Goal: Find specific page/section: Find specific page/section

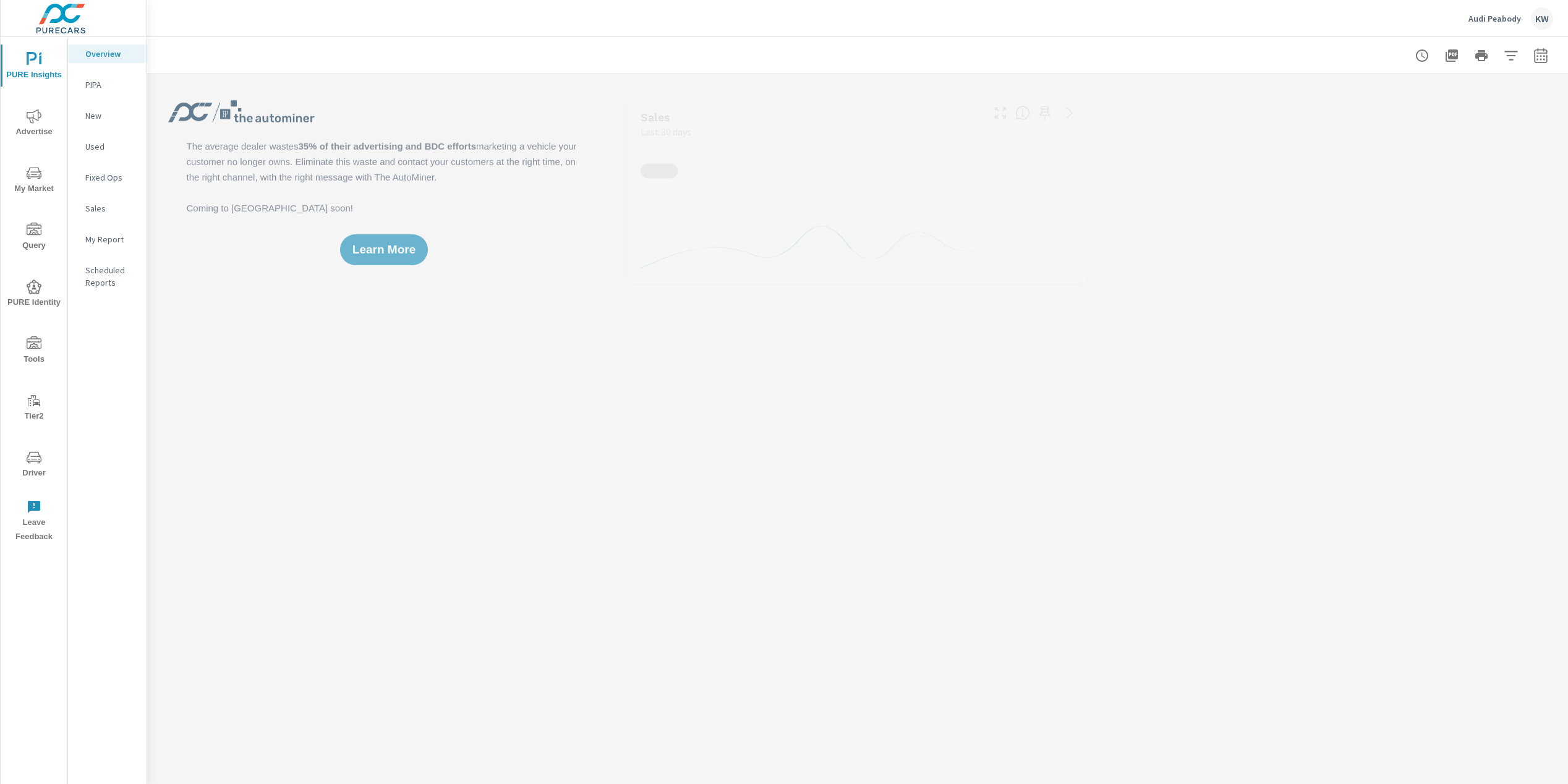
click at [36, 473] on span "Driver" at bounding box center [34, 465] width 60 height 31
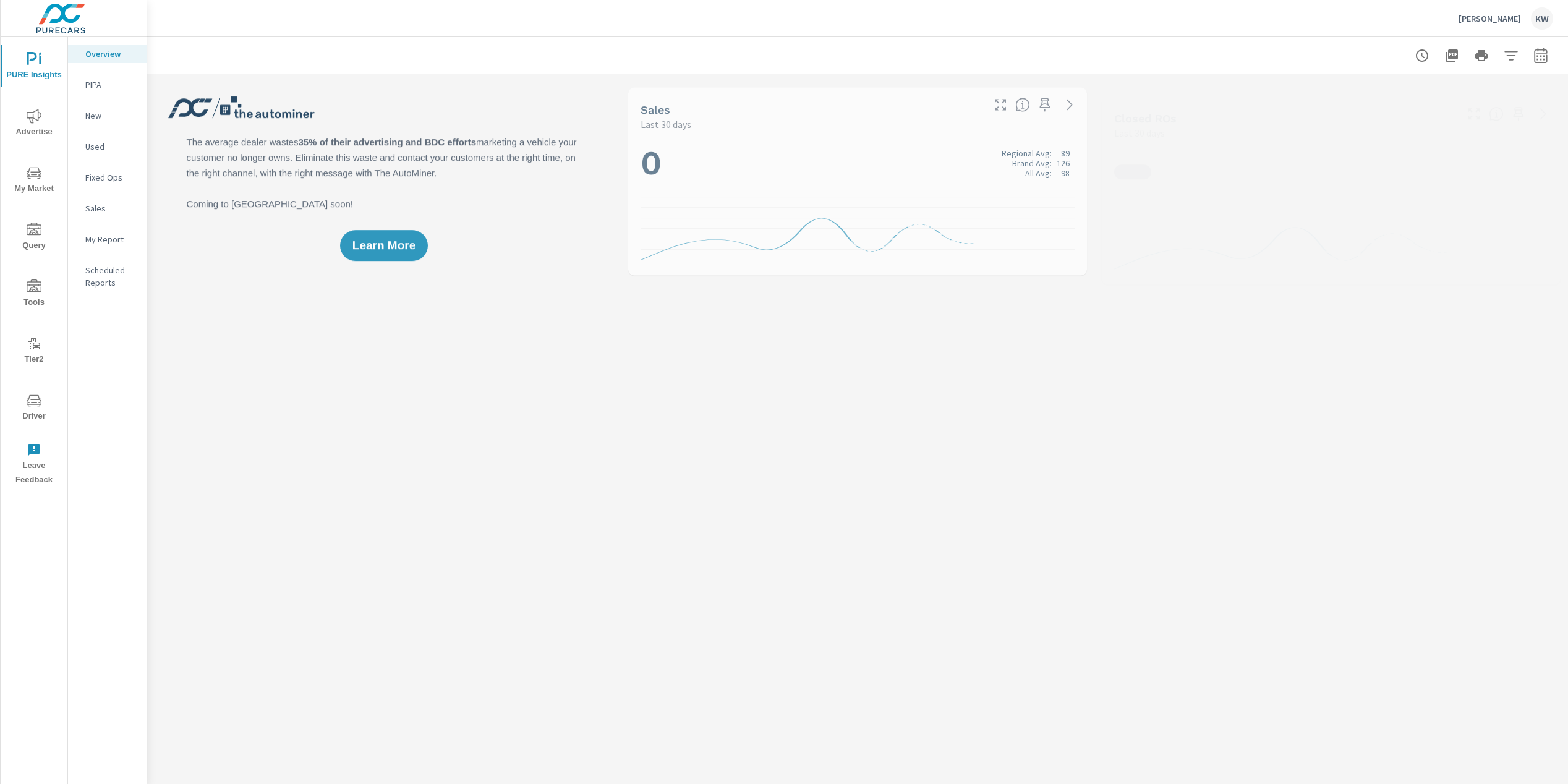
click at [36, 412] on span "Driver" at bounding box center [34, 408] width 60 height 31
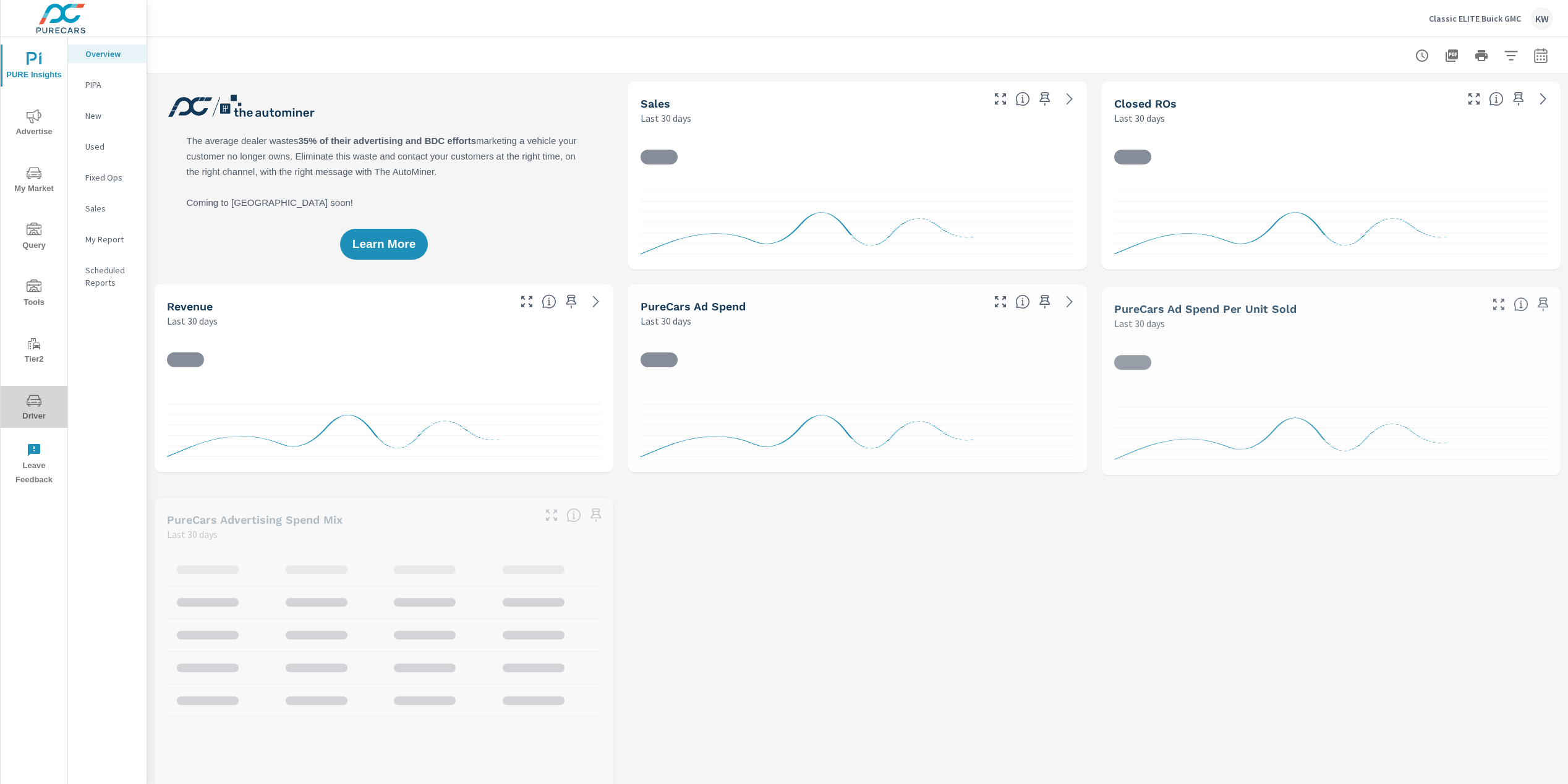
click at [34, 410] on span "Driver" at bounding box center [34, 408] width 60 height 31
